Goal: Information Seeking & Learning: Learn about a topic

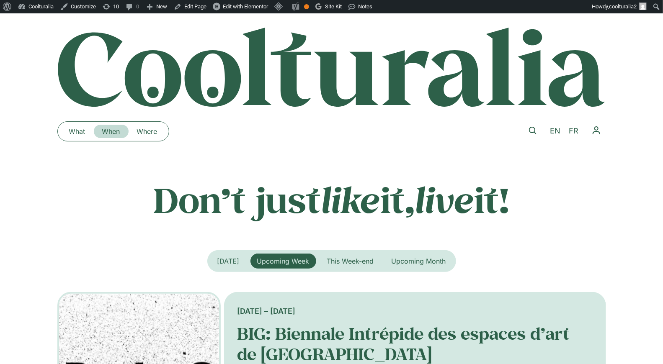
click at [109, 133] on link "When" at bounding box center [111, 131] width 35 height 13
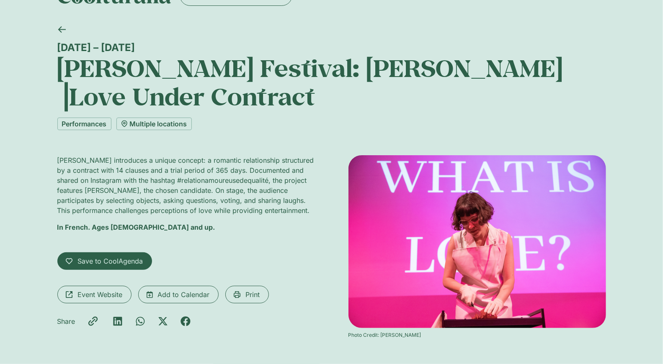
scroll to position [42, 0]
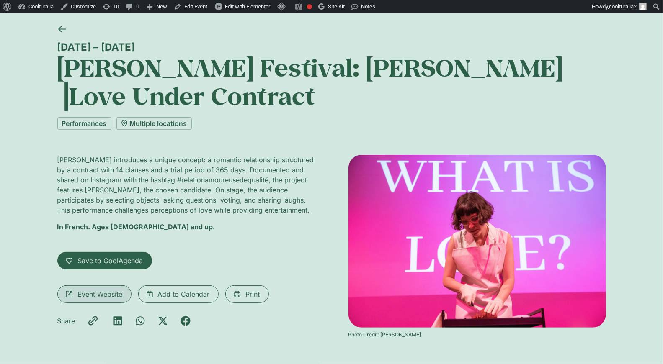
click at [97, 297] on span "Event Website" at bounding box center [100, 294] width 45 height 10
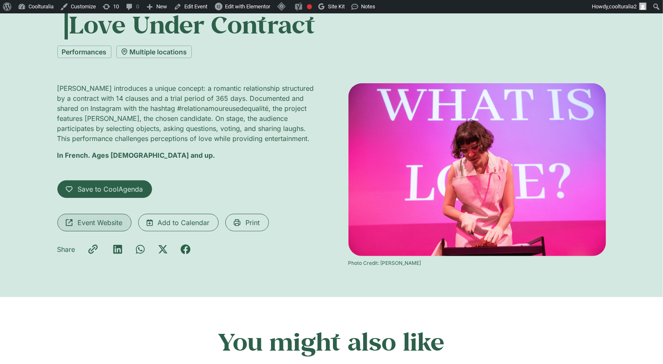
scroll to position [114, 0]
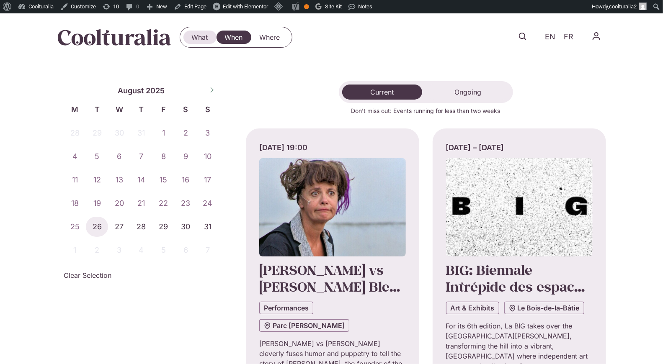
drag, startPoint x: 202, startPoint y: 41, endPoint x: 198, endPoint y: 40, distance: 4.2
click at [202, 41] on link "What" at bounding box center [199, 37] width 33 height 13
click at [524, 36] on icon at bounding box center [523, 37] width 8 height 8
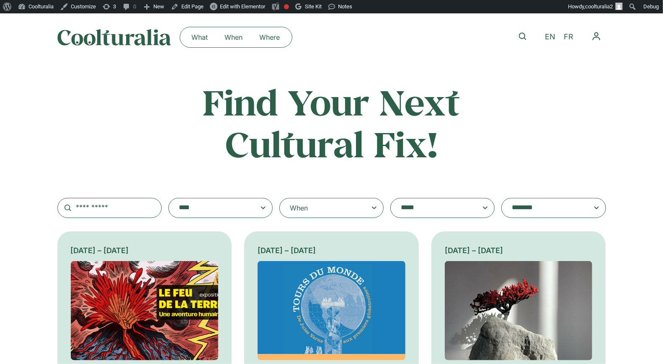
click at [246, 211] on textarea "**********" at bounding box center [212, 208] width 67 height 12
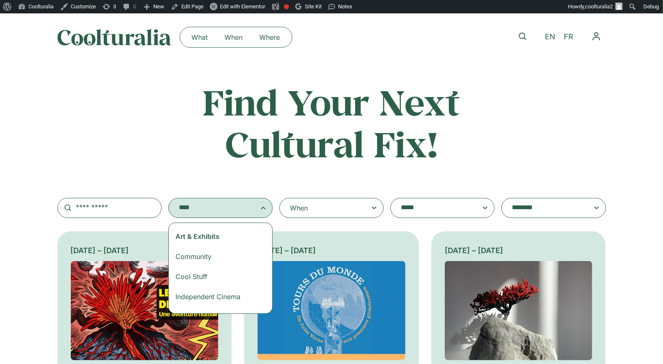
click at [259, 206] on span at bounding box center [220, 208] width 90 height 12
click at [169, 199] on select "**********" at bounding box center [168, 198] width 0 height 0
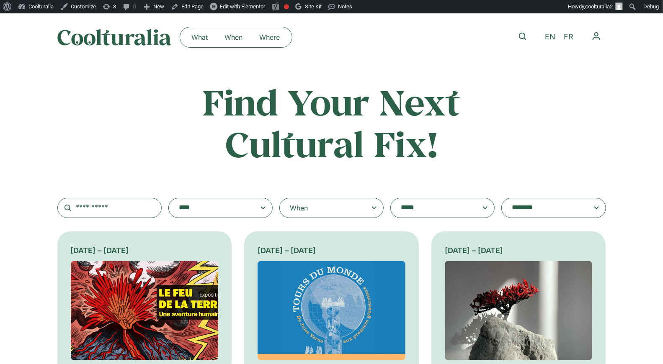
click at [348, 175] on div "**********" at bounding box center [331, 149] width 549 height 137
click at [370, 206] on icon at bounding box center [374, 208] width 10 height 10
click at [0, 0] on input "When" at bounding box center [0, 0] width 0 height 0
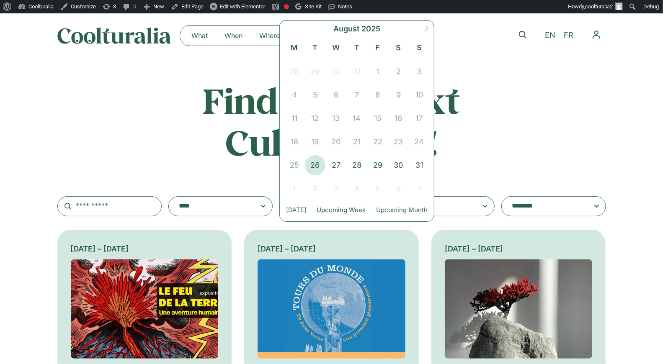
scroll to position [3, 0]
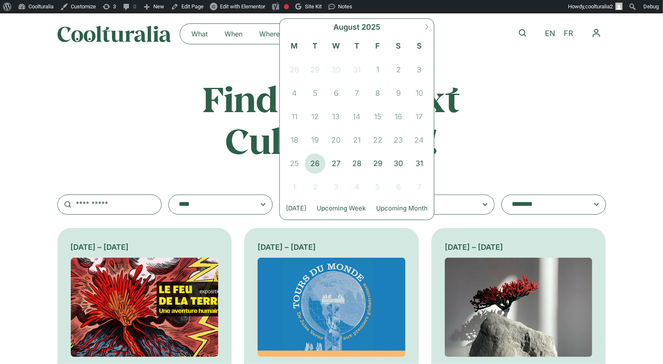
click at [428, 26] on icon at bounding box center [427, 26] width 3 height 5
select select "*"
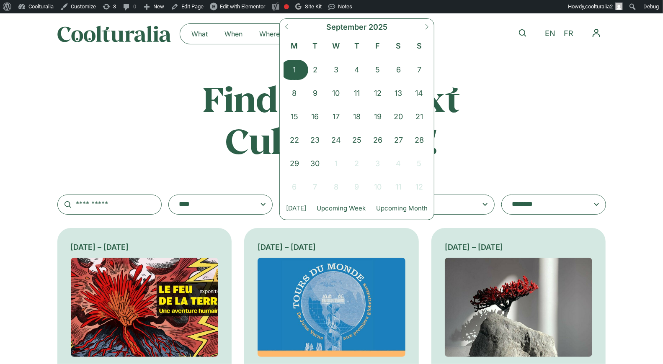
click at [296, 69] on span "1" at bounding box center [294, 70] width 21 height 20
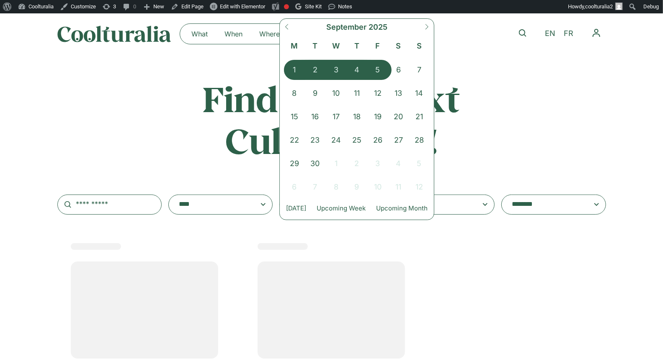
click at [379, 70] on span "5" at bounding box center [377, 70] width 21 height 20
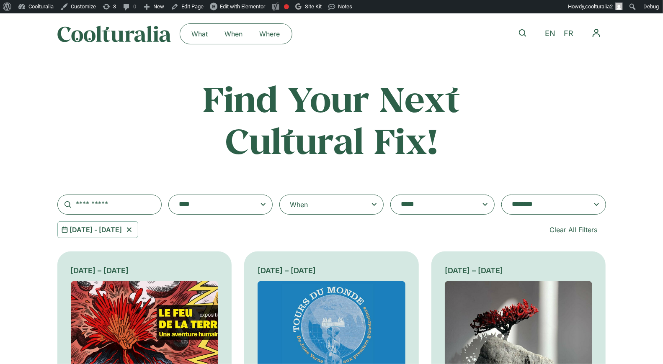
click at [134, 227] on icon at bounding box center [129, 230] width 10 height 10
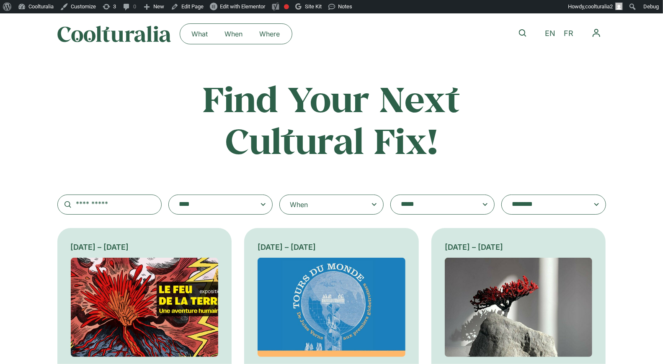
click at [315, 206] on div "When" at bounding box center [331, 205] width 104 height 20
click at [0, 0] on input "When" at bounding box center [0, 0] width 0 height 0
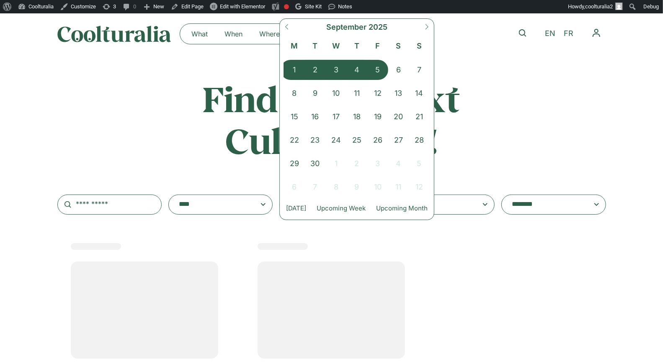
click at [292, 71] on span "1" at bounding box center [294, 70] width 21 height 20
click at [423, 70] on span "7" at bounding box center [419, 70] width 21 height 20
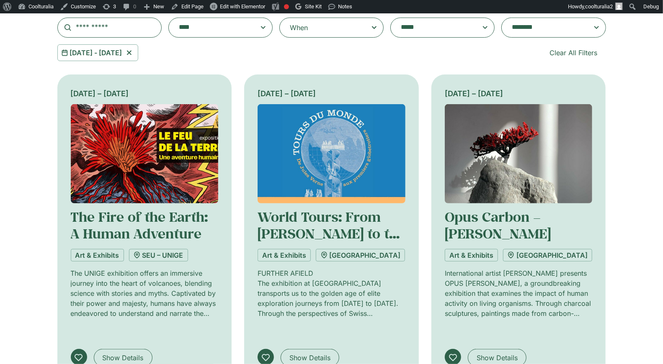
scroll to position [72, 0]
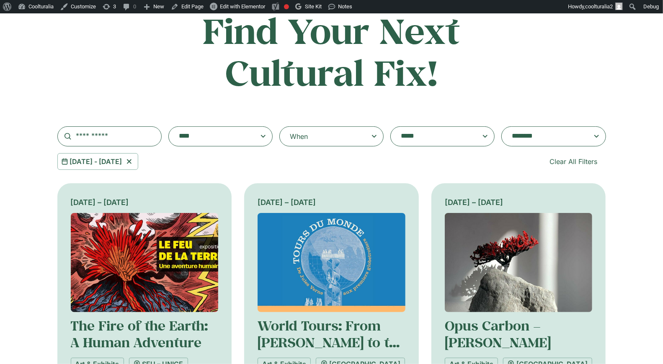
click at [533, 136] on textarea "**********" at bounding box center [545, 137] width 67 height 12
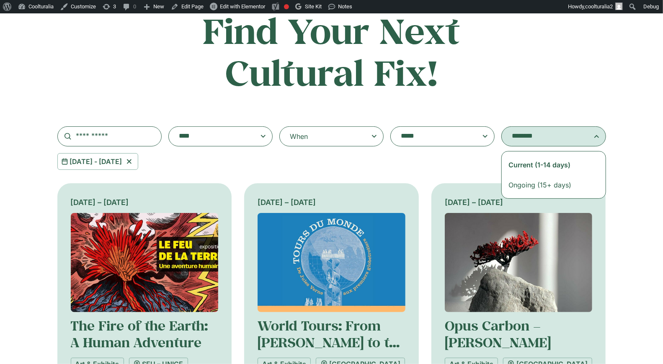
select select "**********"
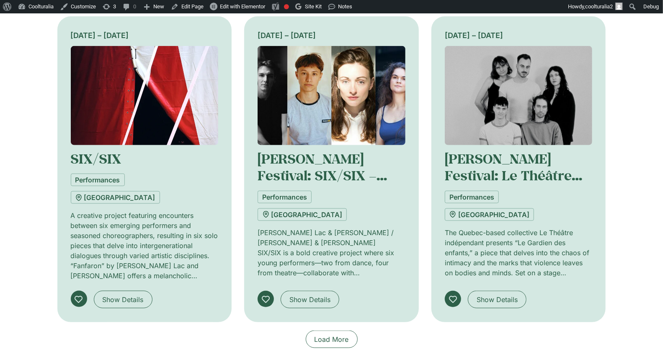
scroll to position [558, 0]
click at [330, 334] on span "Load More" at bounding box center [332, 339] width 34 height 10
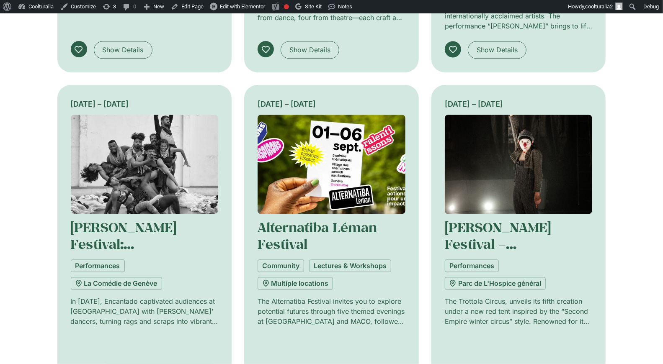
scroll to position [1142, 0]
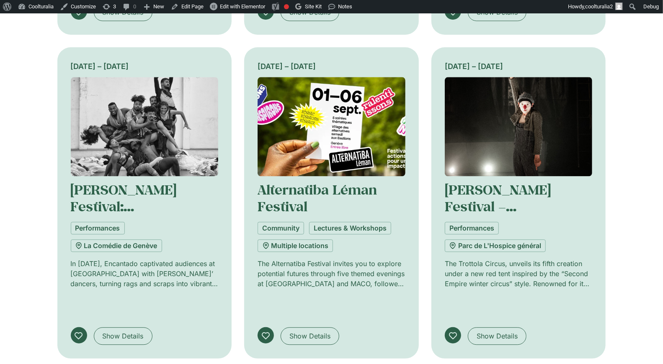
scroll to position [1181, 0]
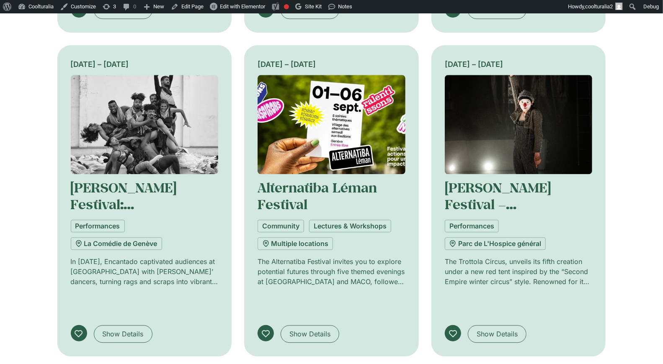
click at [337, 80] on img at bounding box center [332, 124] width 148 height 99
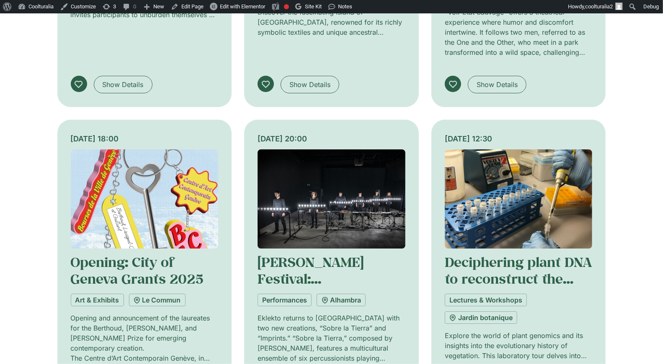
scroll to position [1754, 0]
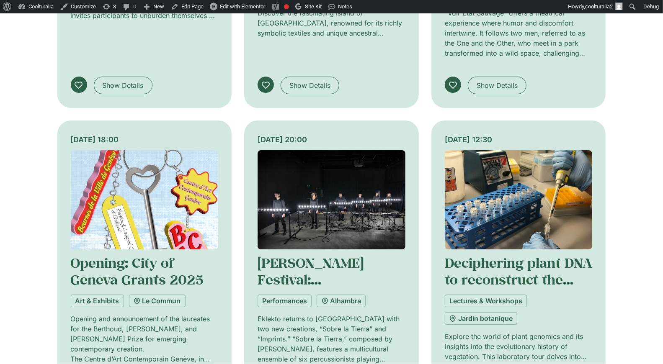
click at [137, 150] on img at bounding box center [145, 199] width 148 height 99
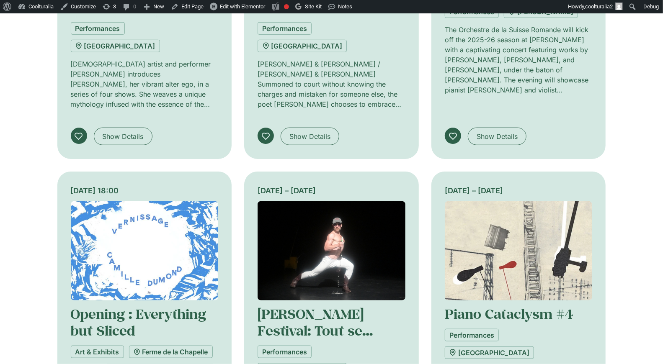
scroll to position [2347, 0]
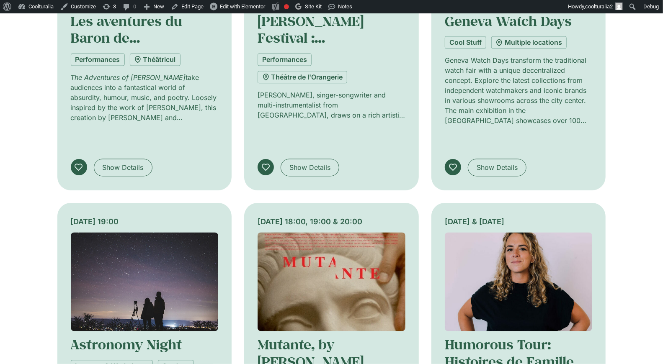
scroll to position [3002, 0]
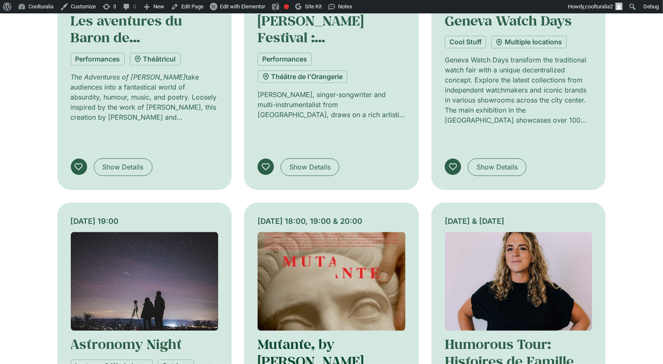
scroll to position [2946, 0]
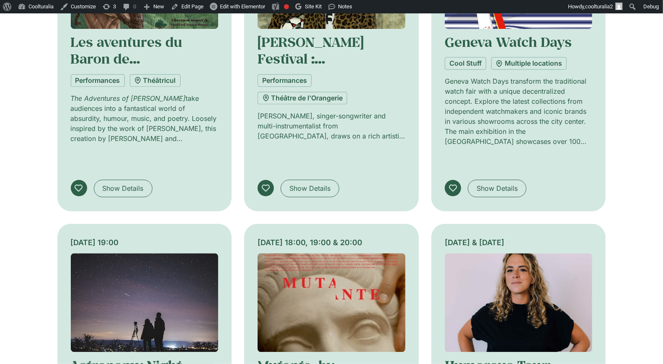
click at [517, 254] on img at bounding box center [519, 303] width 148 height 99
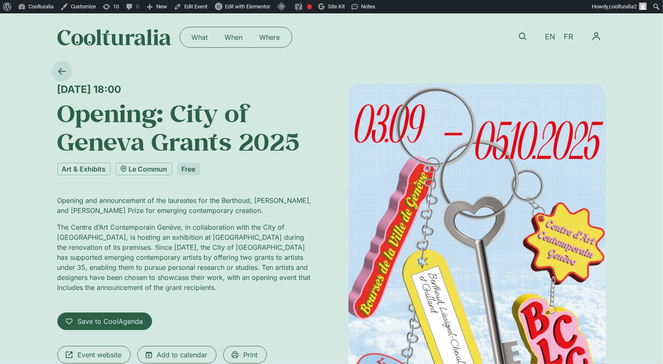
click at [62, 71] on icon at bounding box center [62, 71] width 8 height 6
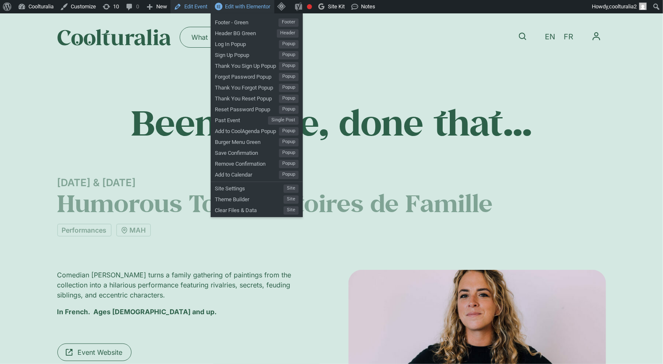
click at [203, 5] on link "Edit Event" at bounding box center [190, 6] width 40 height 13
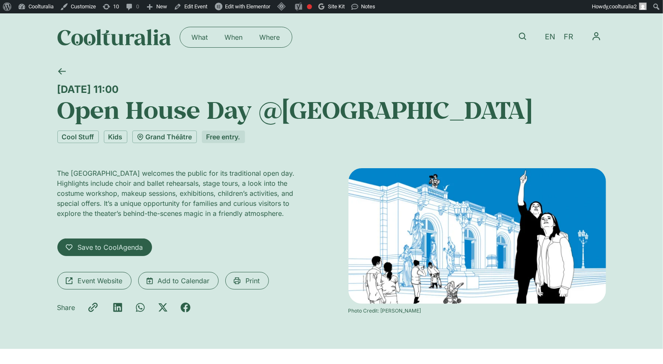
scroll to position [2, 0]
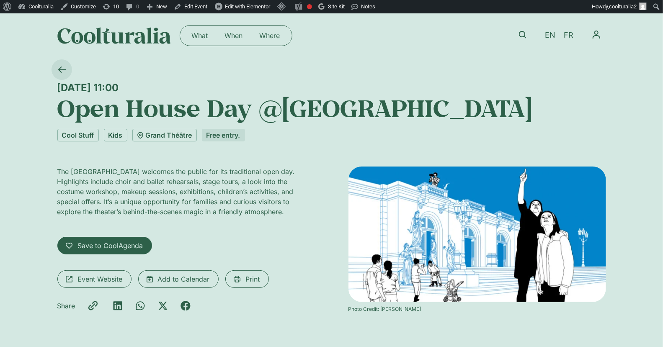
click at [63, 66] on icon at bounding box center [62, 70] width 8 height 8
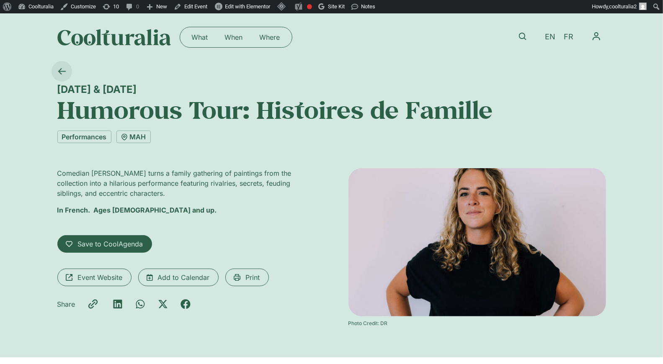
click at [64, 74] on icon at bounding box center [62, 71] width 8 height 8
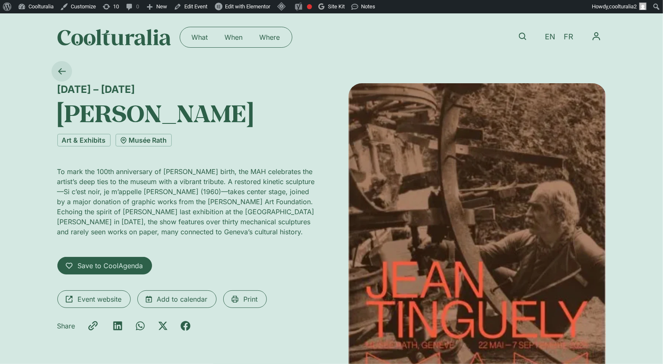
click at [62, 70] on icon at bounding box center [62, 71] width 8 height 8
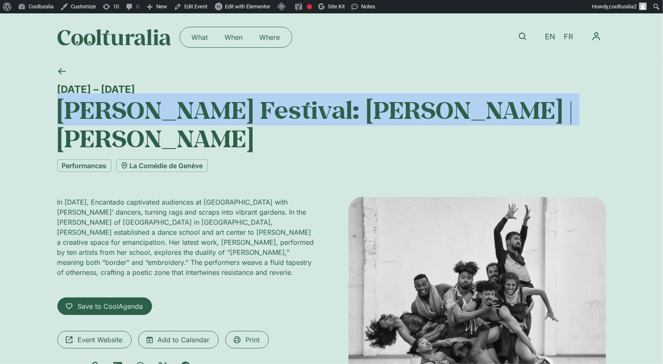
drag, startPoint x: 421, startPoint y: 113, endPoint x: 39, endPoint y: 106, distance: 382.4
click at [39, 106] on div "1 – 3 September La Bâtie Festival: Lia Rodrigues | Borda Performances La Comédi…" at bounding box center [331, 269] width 663 height 416
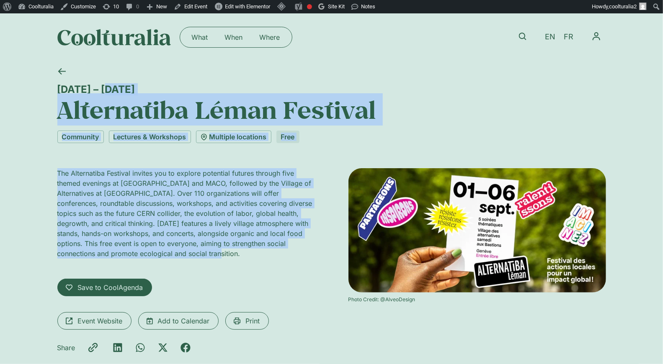
drag, startPoint x: 56, startPoint y: 87, endPoint x: 160, endPoint y: 263, distance: 204.5
click at [160, 263] on div "[DATE] – [DATE] Alternatiba Léman Festival Community Lectures & Workshops Multi…" at bounding box center [331, 225] width 663 height 328
copy div "[DATE] – [DATE] Alternatiba Léman Festival Community Lectures & Workshops Multi…"
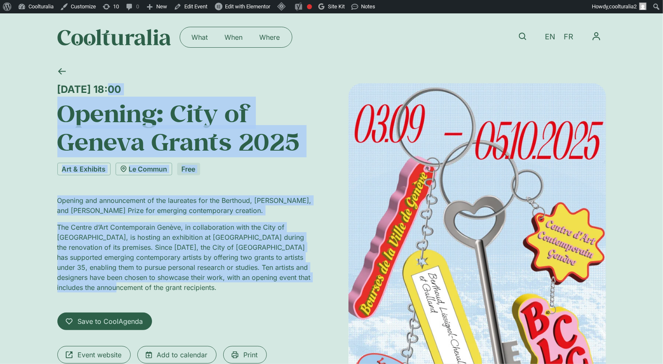
drag, startPoint x: 49, startPoint y: 82, endPoint x: 133, endPoint y: 288, distance: 222.6
click at [133, 288] on div "Tuesday 2 September, 18:00 Opening: City of Geneva Grants 2025 Art & Exhibits L…" at bounding box center [331, 264] width 663 height 407
copy div "Tuesday 2 September, 18:00 Opening: City of Geneva Grants 2025 Art & Exhibits L…"
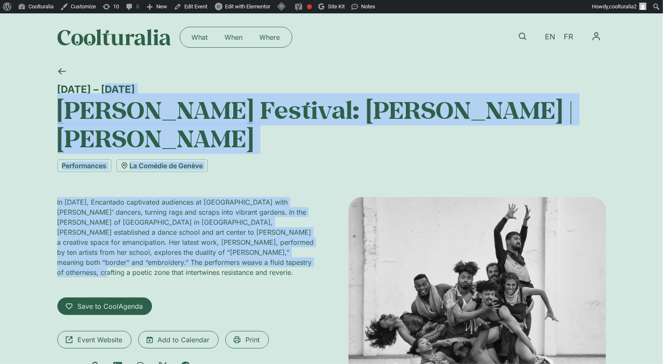
drag, startPoint x: 56, startPoint y: 85, endPoint x: 265, endPoint y: 236, distance: 257.4
click at [265, 236] on div "1 – 3 September La Bâtie Festival: Lia Rodrigues | Borda Performances La Comédi…" at bounding box center [331, 269] width 663 height 416
copy div "1 – 3 September La Bâtie Festival: Lia Rodrigues | Borda Performances La Comédi…"
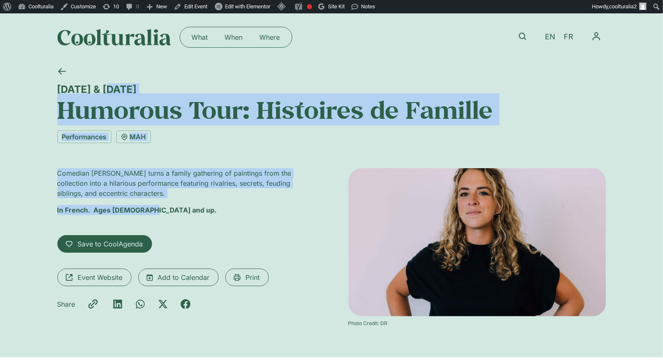
drag, startPoint x: 52, startPoint y: 85, endPoint x: 165, endPoint y: 217, distance: 173.2
click at [165, 217] on div "[DATE] & [DATE] Humorous Tour: Histoires de Famille Performances MAH Comedian […" at bounding box center [331, 209] width 663 height 297
copy div "[DATE] & [DATE] Humorous Tour: Histoires de Famille Performances MAH Comedian […"
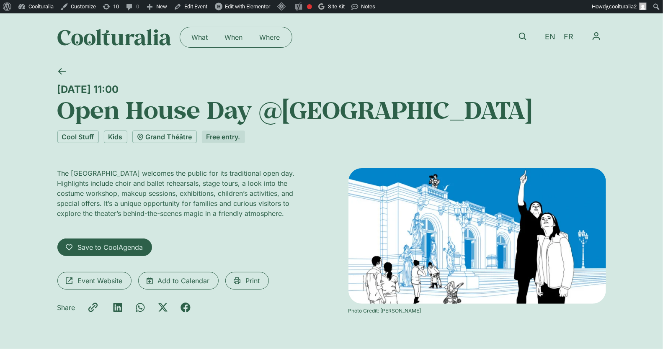
drag, startPoint x: 55, startPoint y: 82, endPoint x: 286, endPoint y: 220, distance: 269.3
click at [286, 220] on div "Sunday 7 September, 11:00 Open House Day @Grand Théâtre Cool Stuff Kids Grand T…" at bounding box center [331, 205] width 549 height 288
copy div "Sunday 7 September, 11:00 Open House Day @Grand Théâtre Cool Stuff Kids Grand T…"
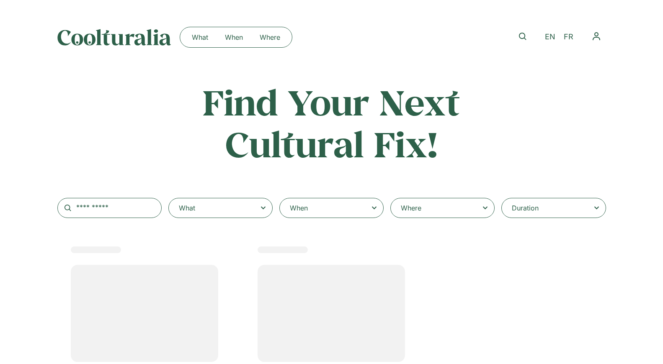
type input "********"
select select
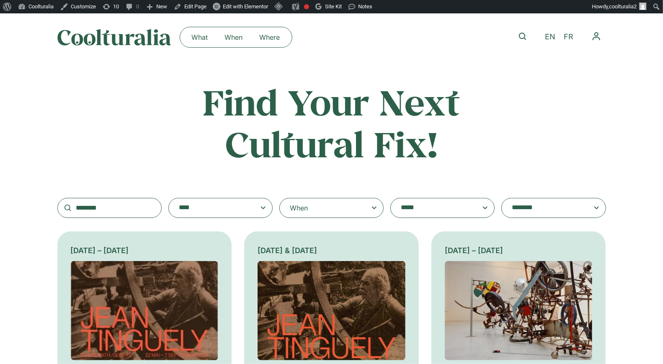
click at [142, 279] on img at bounding box center [145, 310] width 148 height 99
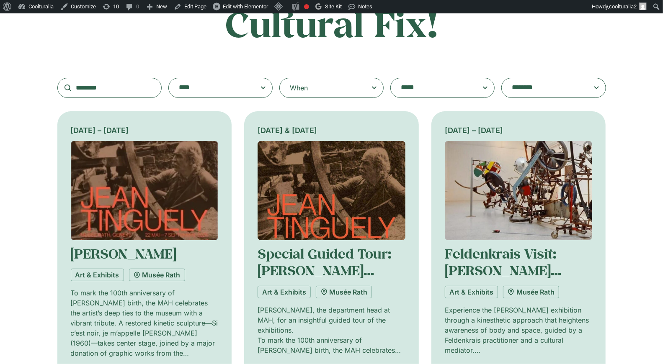
scroll to position [123, 0]
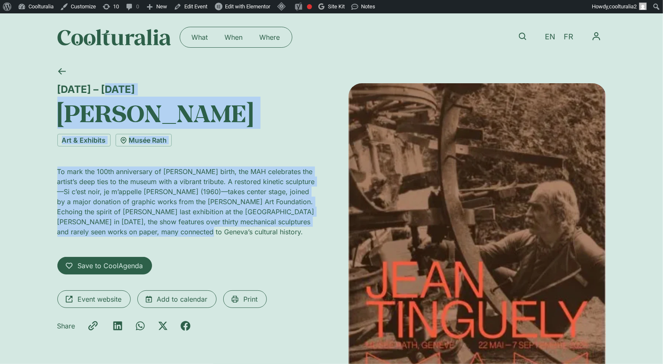
drag, startPoint x: 59, startPoint y: 87, endPoint x: 213, endPoint y: 234, distance: 212.7
click at [213, 234] on div "[DATE] – [DATE] [PERSON_NAME] Art & Exhibits [GEOGRAPHIC_DATA][PERSON_NAME] To …" at bounding box center [186, 268] width 258 height 371
